Goal: Task Accomplishment & Management: Complete application form

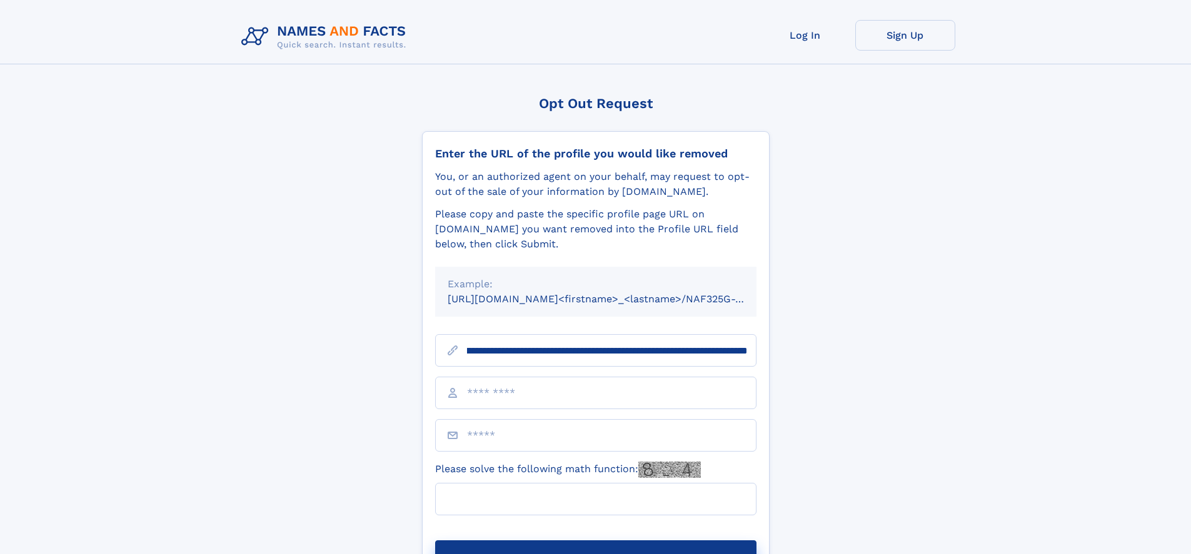
scroll to position [0, 168]
type input "**********"
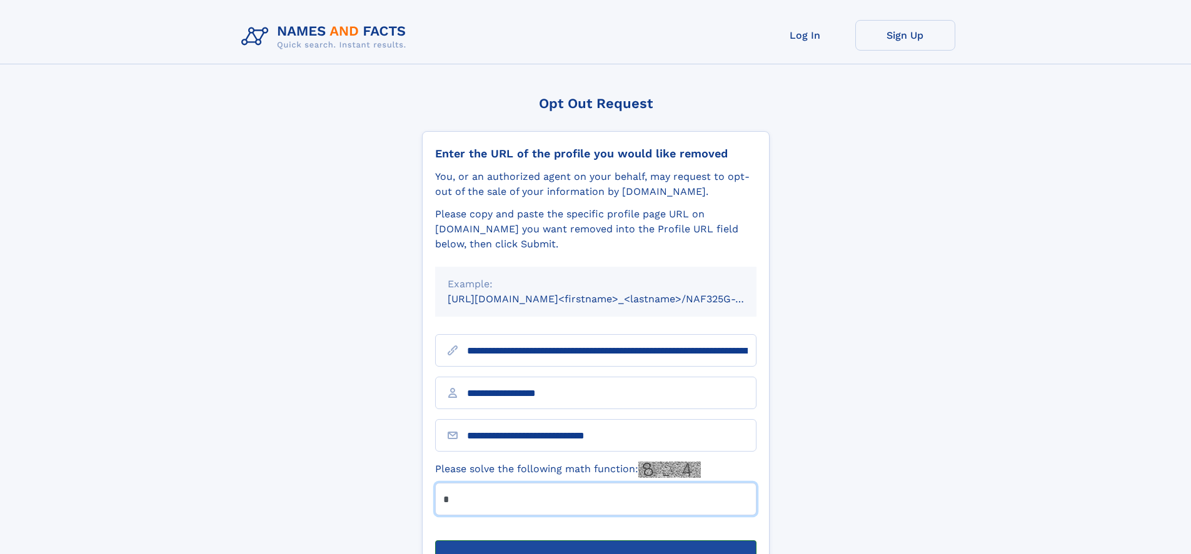
type input "*"
click at [595, 541] on button "Submit Opt Out Request" at bounding box center [595, 561] width 321 height 40
